Goal: Contribute content: Add original content to the website for others to see

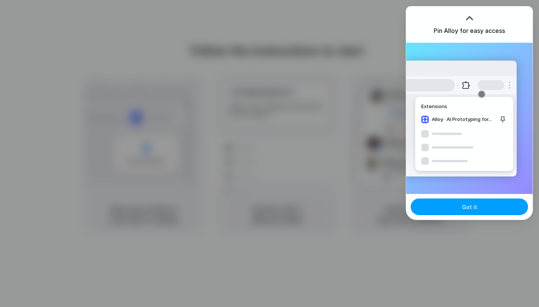
click at [451, 205] on button "Got it" at bounding box center [469, 206] width 117 height 17
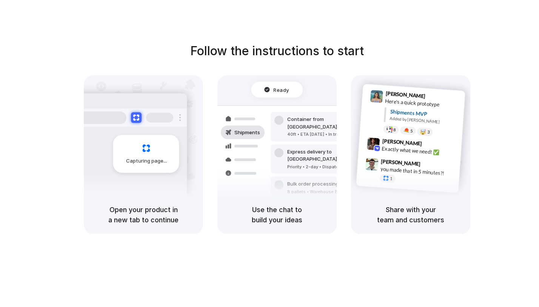
click at [156, 197] on div "Open your product in a new tab to continue" at bounding box center [143, 214] width 119 height 39
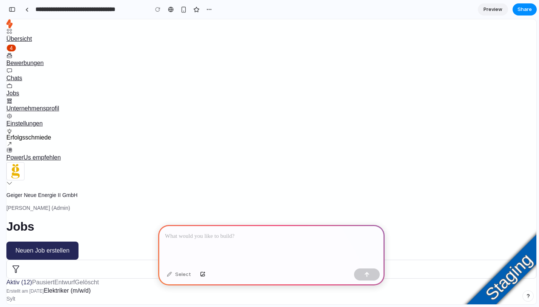
click at [315, 249] on div at bounding box center [271, 245] width 227 height 40
click at [69, 246] on span "Neuen Job erstellen" at bounding box center [42, 250] width 54 height 9
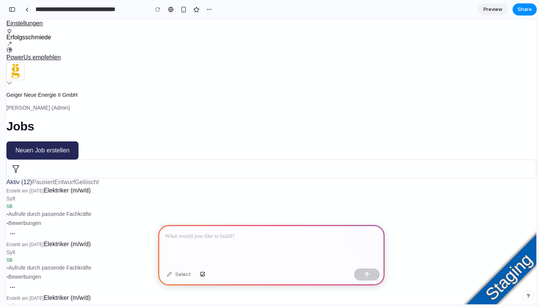
scroll to position [168, 0]
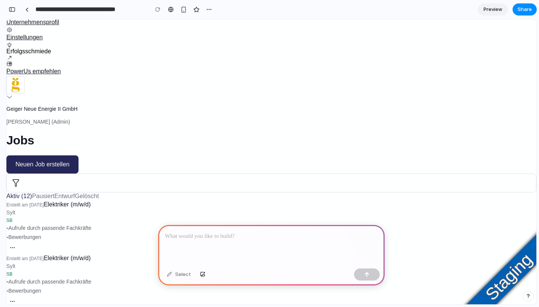
scroll to position [0, 0]
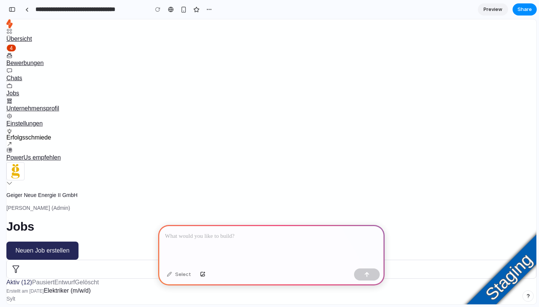
click at [311, 254] on div at bounding box center [271, 245] width 227 height 40
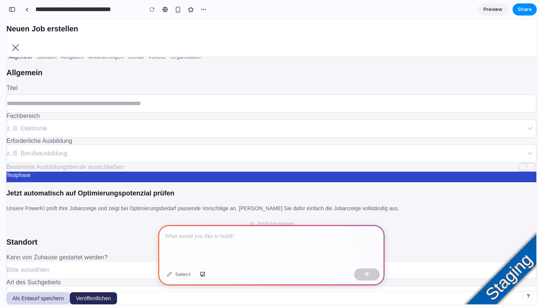
click at [519, 169] on div at bounding box center [528, 166] width 18 height 9
click at [268, 239] on p at bounding box center [271, 236] width 213 height 9
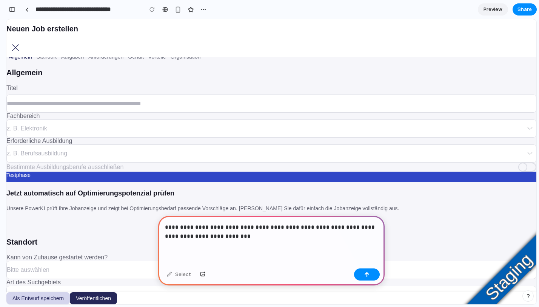
click at [333, 229] on p "**********" at bounding box center [271, 231] width 213 height 18
click at [304, 232] on p "**********" at bounding box center [271, 231] width 213 height 18
drag, startPoint x: 248, startPoint y: 237, endPoint x: 324, endPoint y: 237, distance: 76.3
click at [324, 237] on p "**********" at bounding box center [271, 231] width 213 height 18
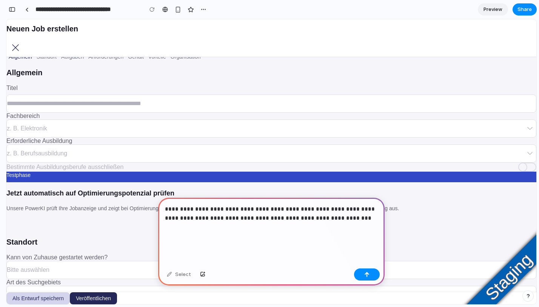
click at [250, 247] on div "**********" at bounding box center [271, 232] width 227 height 68
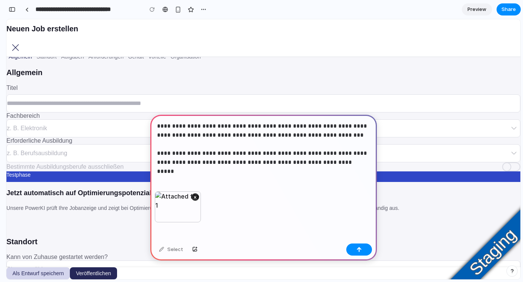
click at [245, 186] on div "**********" at bounding box center [263, 153] width 227 height 77
click at [251, 171] on div "**********" at bounding box center [263, 153] width 227 height 77
click at [361, 245] on button "button" at bounding box center [359, 250] width 26 height 12
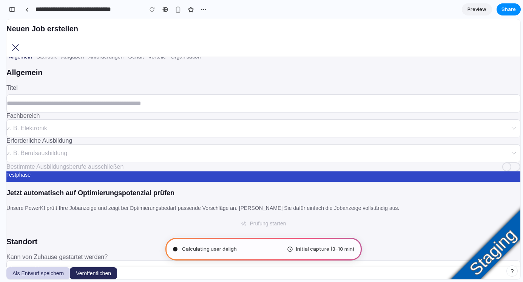
scroll to position [25, 0]
type input "**********"
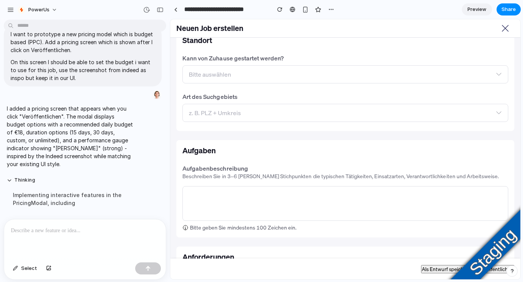
scroll to position [0, 0]
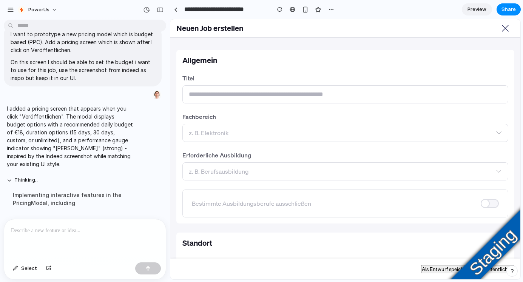
click at [501, 269] on span "Veröffentlichen" at bounding box center [496, 269] width 35 height 7
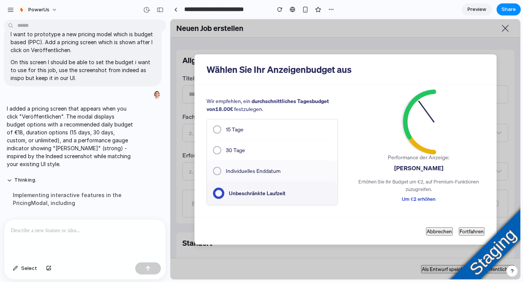
click at [249, 170] on button "Individuelles Enddatum" at bounding box center [272, 171] width 131 height 20
click at [253, 153] on button "30 Tage" at bounding box center [272, 150] width 131 height 20
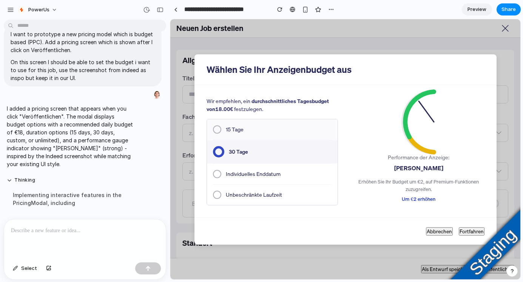
click at [261, 125] on button "15 Tage" at bounding box center [272, 129] width 131 height 20
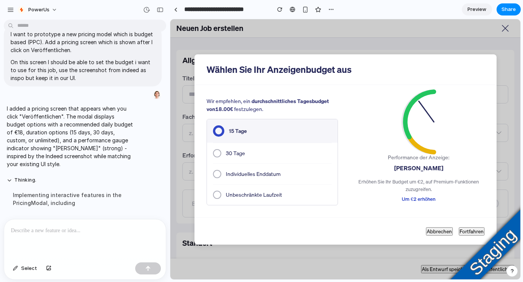
click at [252, 140] on button "15 Tage" at bounding box center [272, 130] width 131 height 23
click at [252, 152] on button "30 Tage" at bounding box center [272, 153] width 131 height 20
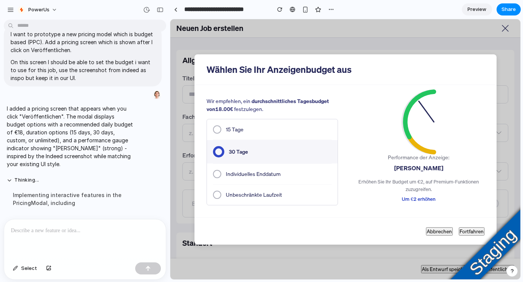
click at [252, 161] on button "30 Tage" at bounding box center [272, 151] width 131 height 23
click at [253, 181] on button "Individuelles Enddatum" at bounding box center [272, 174] width 131 height 20
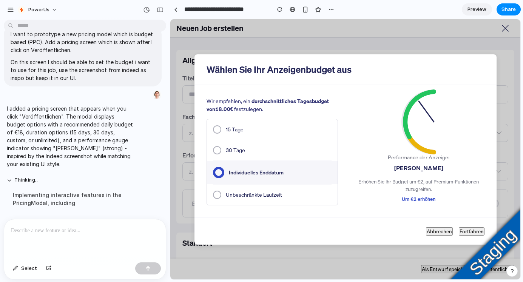
click at [248, 97] on p "Wir empfehlen, ein durchschnittliches Tagesbudget von 18.00 € festzulegen." at bounding box center [272, 105] width 131 height 16
click at [267, 97] on p "Wir empfehlen, ein durchschnittliches Tagesbudget von 18.00 € festzulegen." at bounding box center [272, 105] width 131 height 16
click at [272, 71] on h2 "Wählen Sie Ihr Anzeigenbudget aus" at bounding box center [346, 69] width 278 height 12
drag, startPoint x: 431, startPoint y: 110, endPoint x: 411, endPoint y: 145, distance: 40.4
click at [413, 155] on icon at bounding box center [418, 122] width 45 height 76
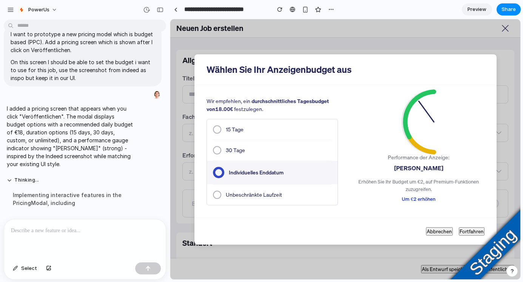
click at [408, 144] on icon at bounding box center [418, 122] width 45 height 76
click at [406, 196] on link "Um €2 erhöhen" at bounding box center [418, 199] width 33 height 6
click at [399, 199] on div "Performance der Anzeige: Stark Erhöhen Sie Ihr Budget um €2, auf Premium-Funkti…" at bounding box center [418, 178] width 131 height 49
click at [269, 140] on button "30 Tage" at bounding box center [272, 150] width 131 height 20
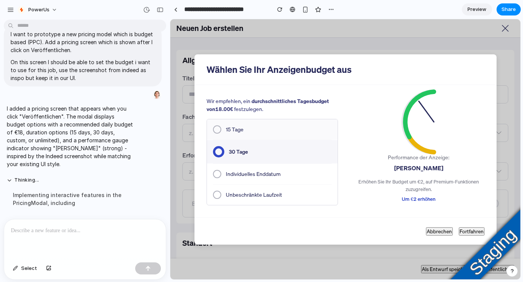
click at [271, 127] on button "15 Tage" at bounding box center [272, 129] width 131 height 20
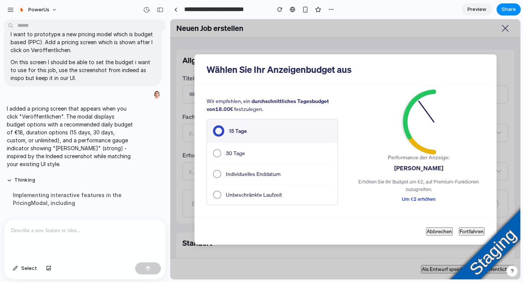
click at [265, 151] on button "30 Tage" at bounding box center [272, 153] width 131 height 20
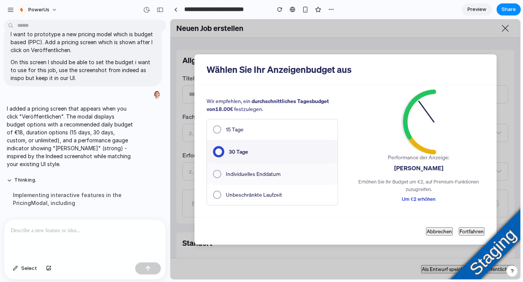
click at [263, 177] on button "Individuelles Enddatum" at bounding box center [272, 174] width 131 height 20
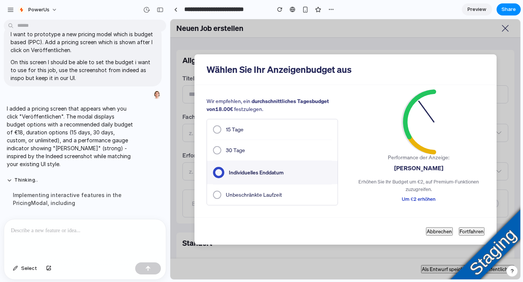
click at [263, 190] on button "Unbeschränkte Laufzeit" at bounding box center [272, 195] width 131 height 20
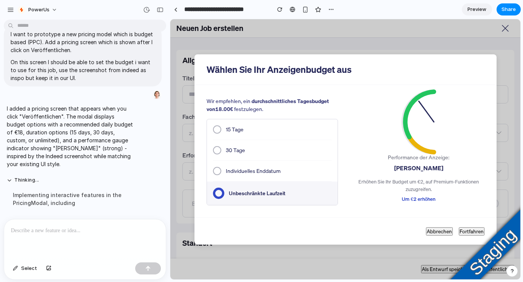
click at [267, 185] on button "Unbeschränkte Laufzeit" at bounding box center [272, 193] width 131 height 23
click at [269, 176] on button "Individuelles Enddatum" at bounding box center [272, 171] width 131 height 20
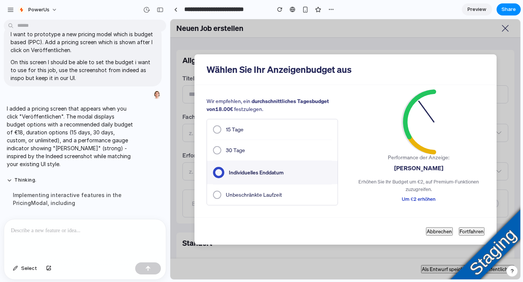
click at [272, 161] on button "Individuelles Enddatum" at bounding box center [272, 172] width 131 height 23
click at [273, 131] on button "15 Tage" at bounding box center [272, 129] width 131 height 20
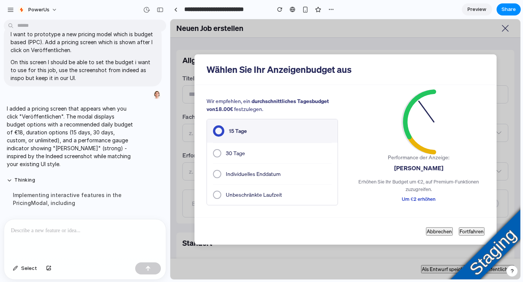
click at [276, 119] on button "15 Tage" at bounding box center [272, 130] width 131 height 23
drag, startPoint x: 250, startPoint y: 96, endPoint x: 311, endPoint y: 100, distance: 61.8
click at [311, 100] on div "Wir empfehlen, ein durchschnittliches Tagesbudget von 18.00 € festzulegen. 15 T…" at bounding box center [346, 151] width 302 height 133
click at [297, 113] on div "Wir empfehlen, ein durchschnittliches Tagesbudget von 18.00 € festzulegen. 15 T…" at bounding box center [272, 151] width 131 height 108
click at [488, 55] on div "Wählen Sie Ihr Anzeigenbudget aus" at bounding box center [346, 69] width 302 height 31
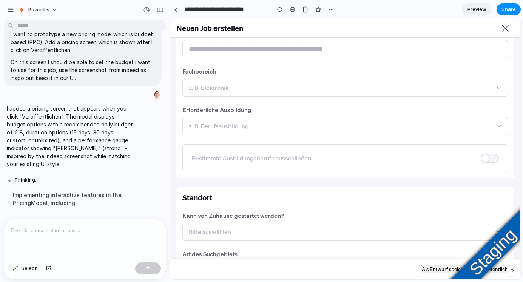
scroll to position [63, 0]
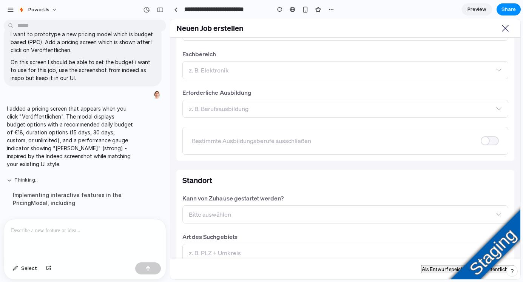
click at [26, 182] on button "Thinking .." at bounding box center [70, 180] width 126 height 6
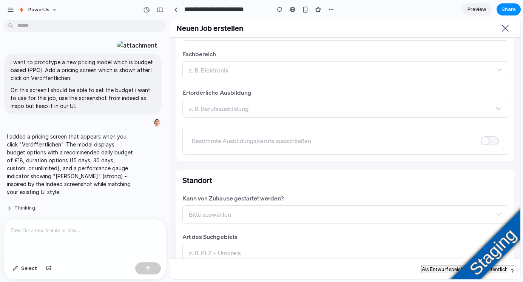
click at [24, 206] on button "Thinking ." at bounding box center [70, 208] width 126 height 6
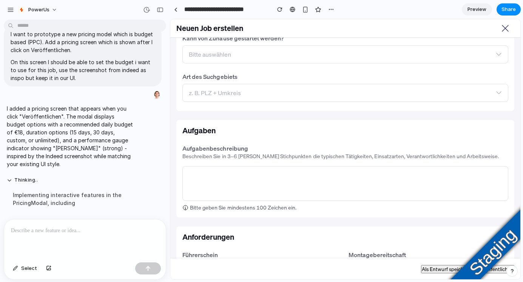
scroll to position [0, 0]
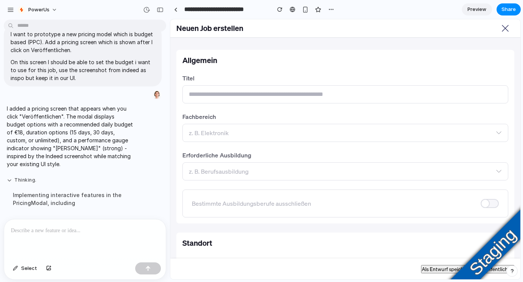
click at [7, 177] on button "Thinking ." at bounding box center [70, 180] width 126 height 6
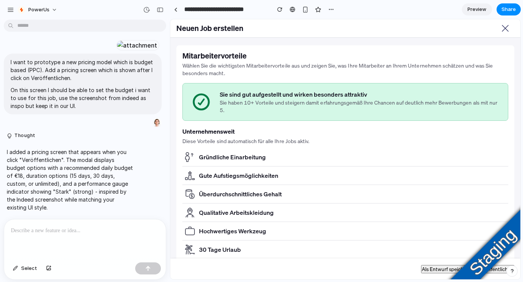
scroll to position [1020, 0]
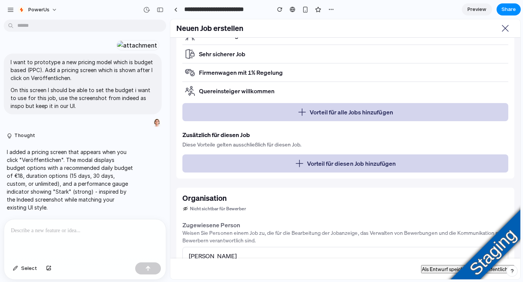
click at [499, 270] on span "Veröffentlichen" at bounding box center [496, 269] width 35 height 7
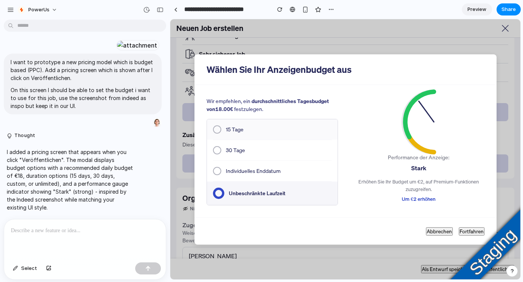
click at [258, 131] on button "15 Tage" at bounding box center [272, 129] width 131 height 20
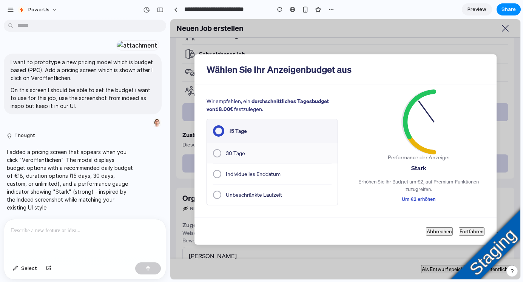
click at [262, 143] on button "30 Tage" at bounding box center [272, 153] width 131 height 20
click at [262, 153] on button "30 Tage" at bounding box center [272, 151] width 131 height 23
click at [108, 77] on p "I want to prototype a new pricing model which is budget based (PPC). Add a pric…" at bounding box center [83, 70] width 144 height 24
